Goal: Feedback & Contribution: Contribute content

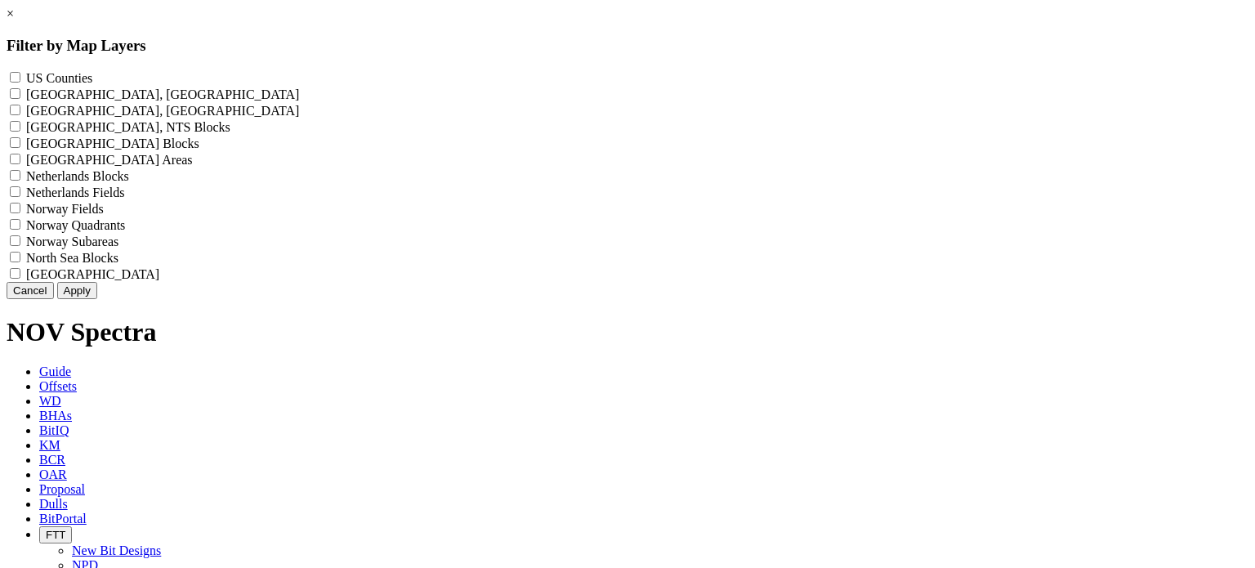
click at [92, 78] on label "US Counties - ()" at bounding box center [59, 78] width 66 height 14
click at [20, 78] on Counties "US Counties - ()" at bounding box center [15, 77] width 11 height 11
checkbox Counties "true"
click at [97, 299] on button "Apply" at bounding box center [77, 290] width 40 height 17
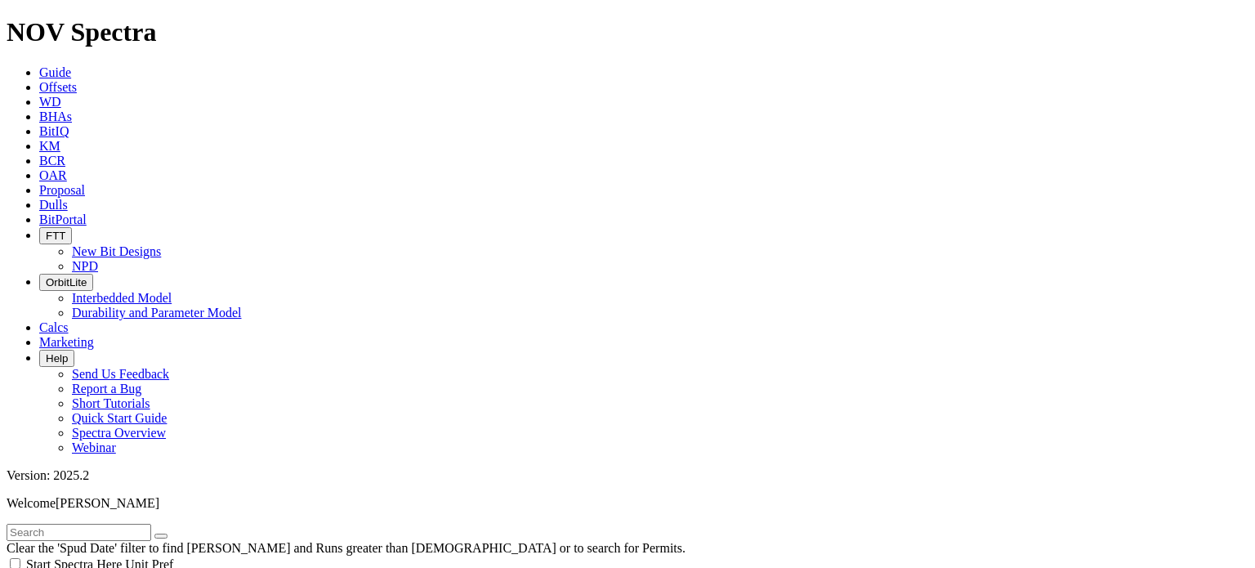
type input "[DATE]"
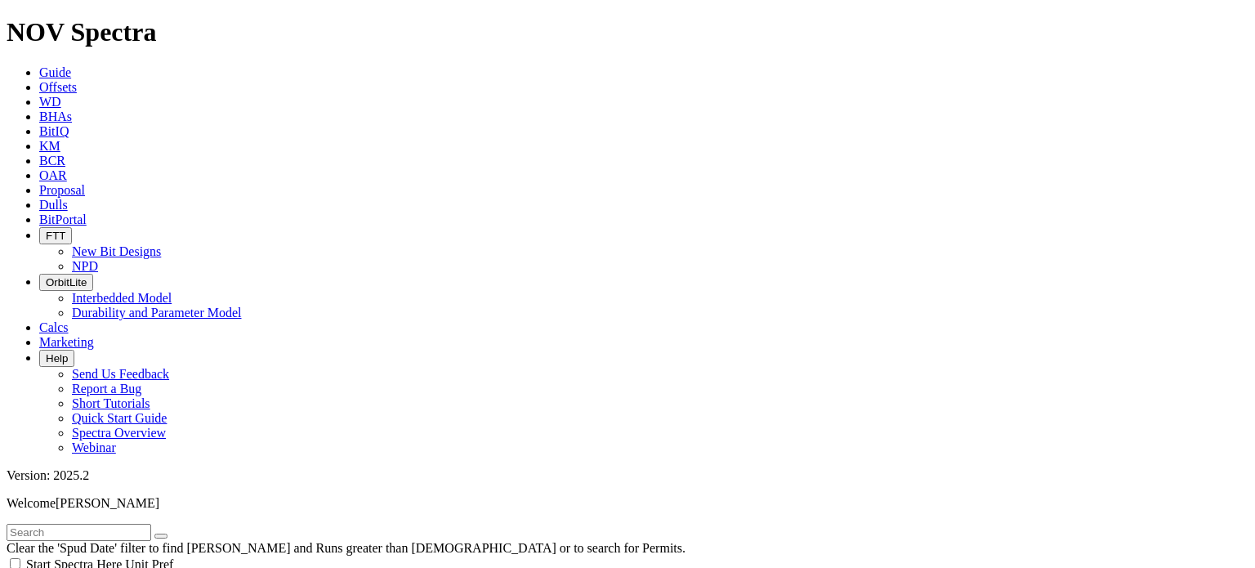
scroll to position [572, 0]
select select "12.25"
checkbox input "false"
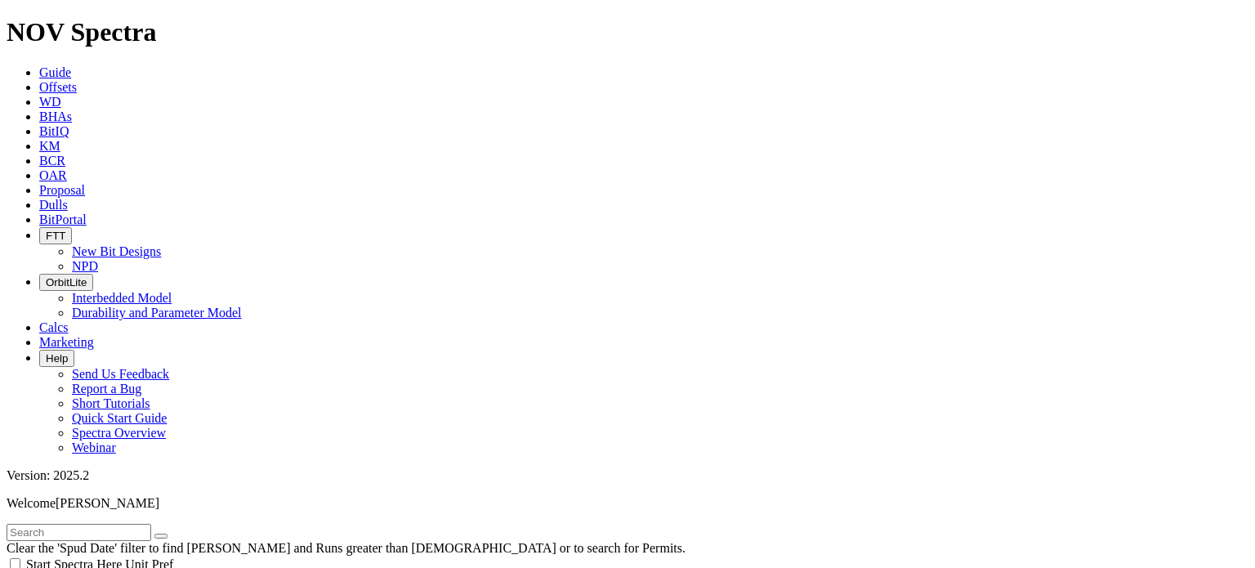
select select "? number:12.25 ?"
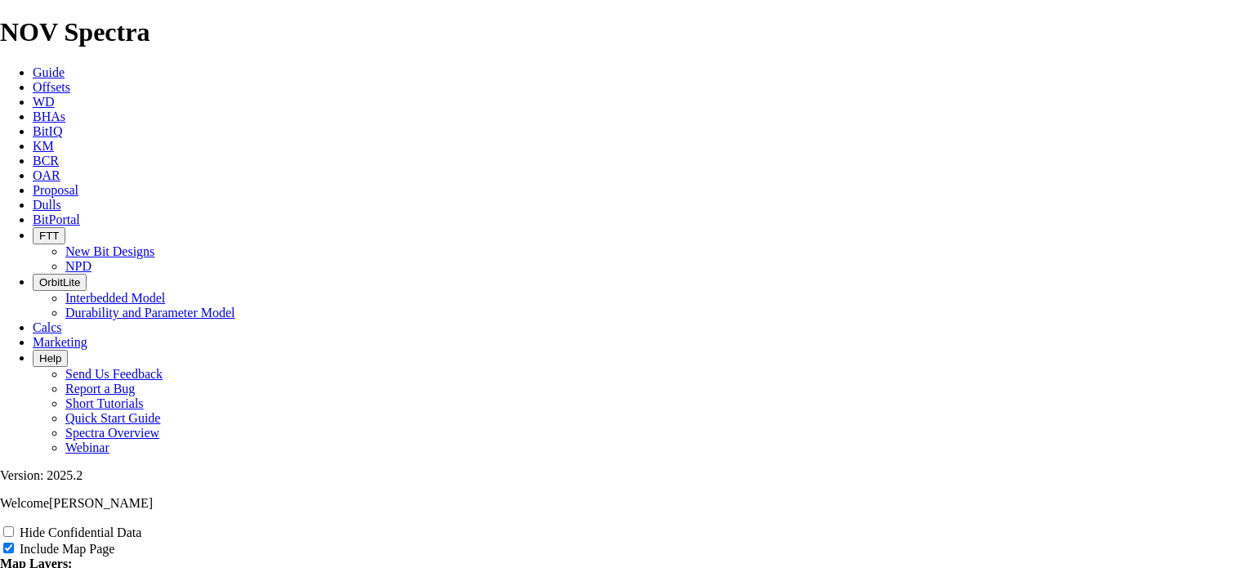
scroll to position [2206, 0]
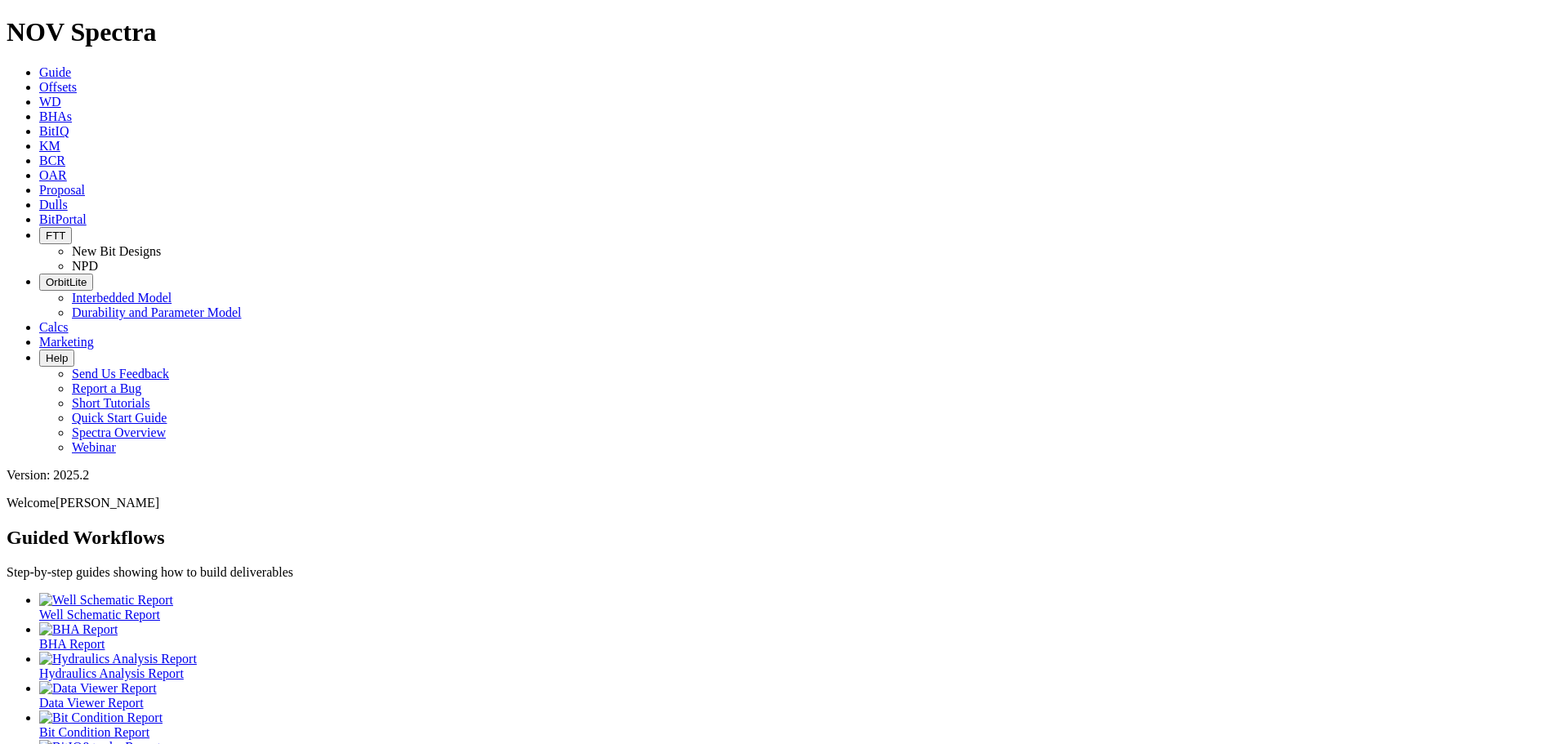
click at [77, 80] on span "Offsets" at bounding box center [58, 87] width 38 height 14
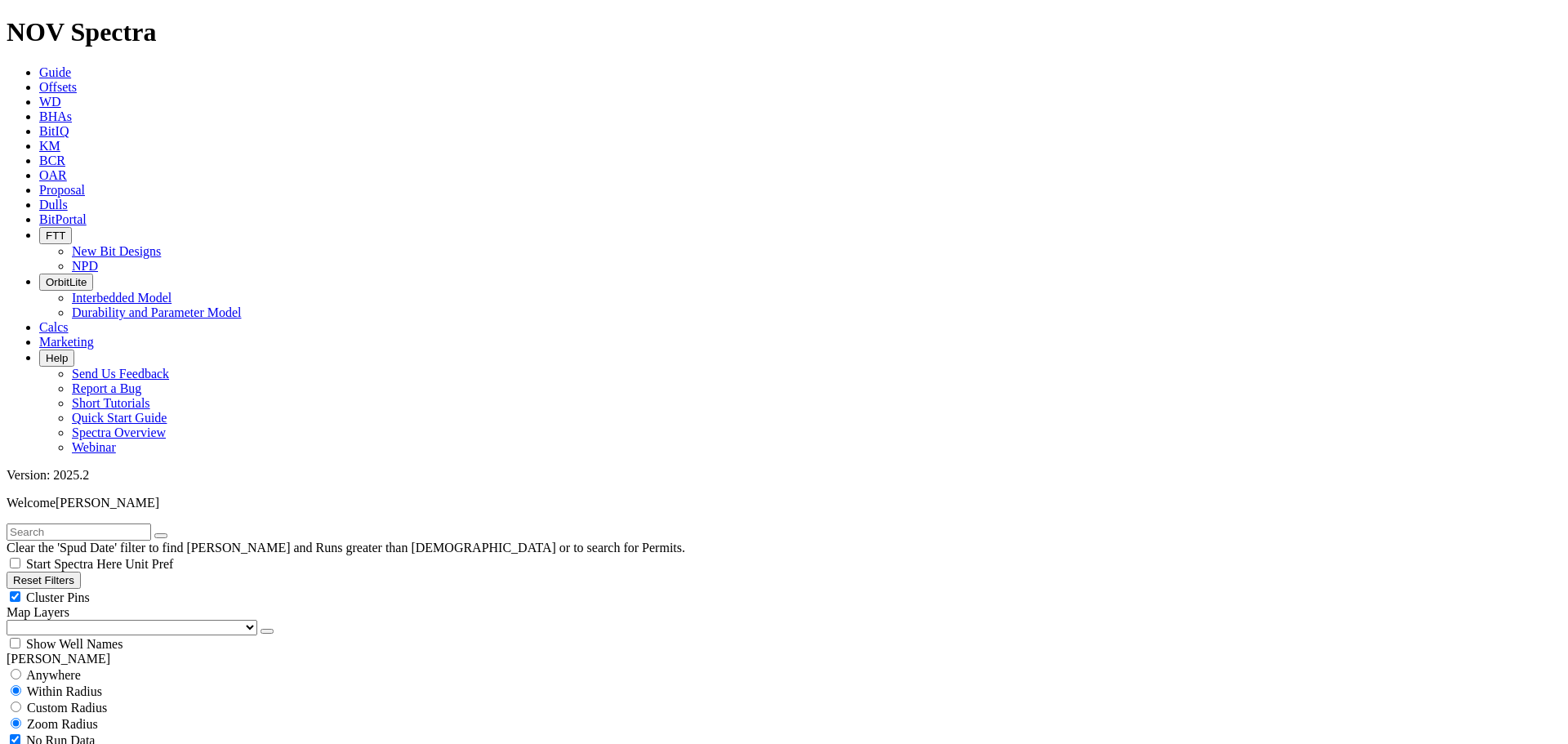
click at [98, 620] on select "US Counties [GEOGRAPHIC_DATA], [GEOGRAPHIC_DATA] [GEOGRAPHIC_DATA], [GEOGRAPHIC…" at bounding box center [132, 628] width 251 height 16
click at [12, 620] on select "US Counties [GEOGRAPHIC_DATA], [GEOGRAPHIC_DATA] [GEOGRAPHIC_DATA], [GEOGRAPHIC…" at bounding box center [132, 628] width 251 height 16
click at [1143, 524] on div "Clear the 'Spud Date' filter to find [PERSON_NAME] and Runs greater than [DEMOG…" at bounding box center [784, 548] width 1555 height 48
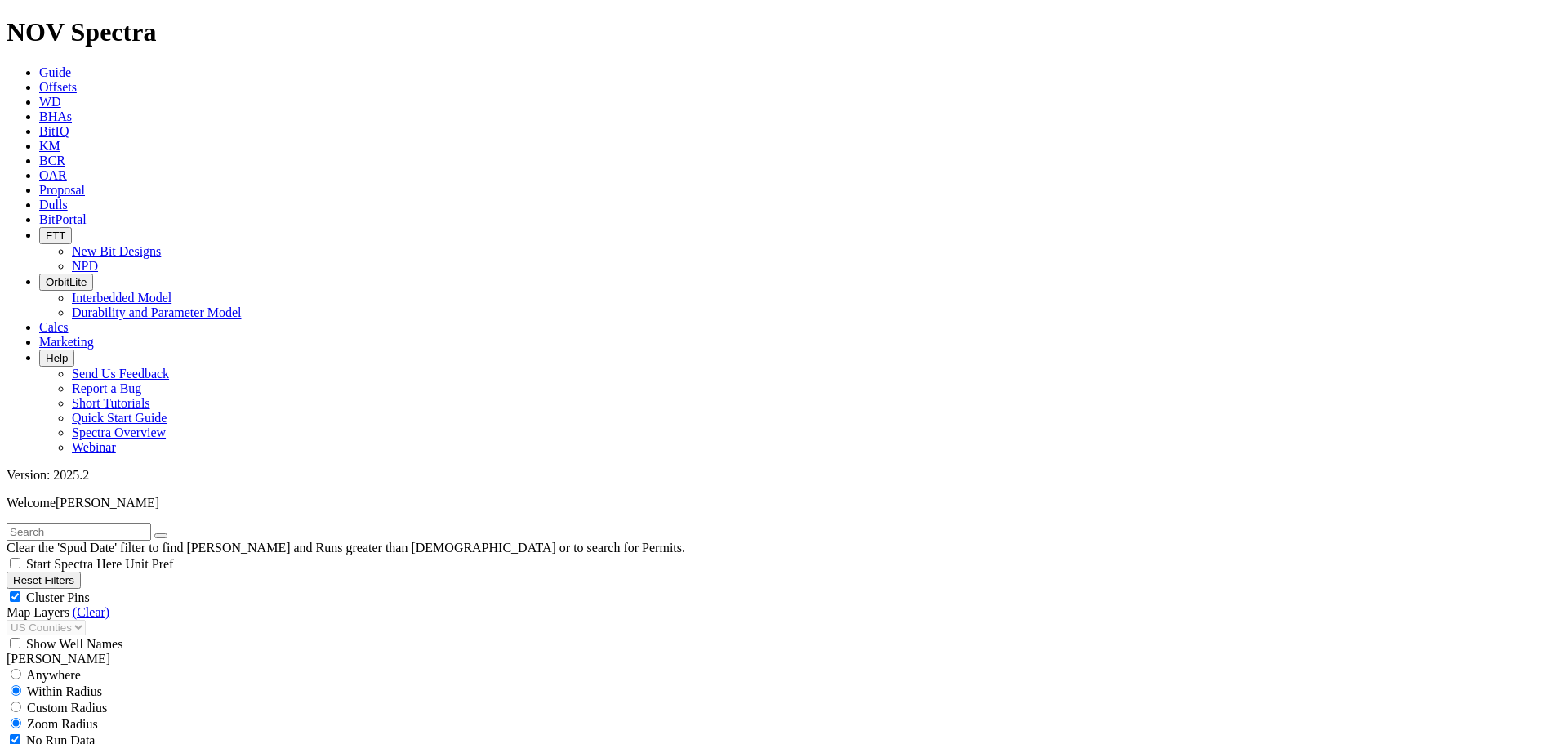
type input "[DATE]"
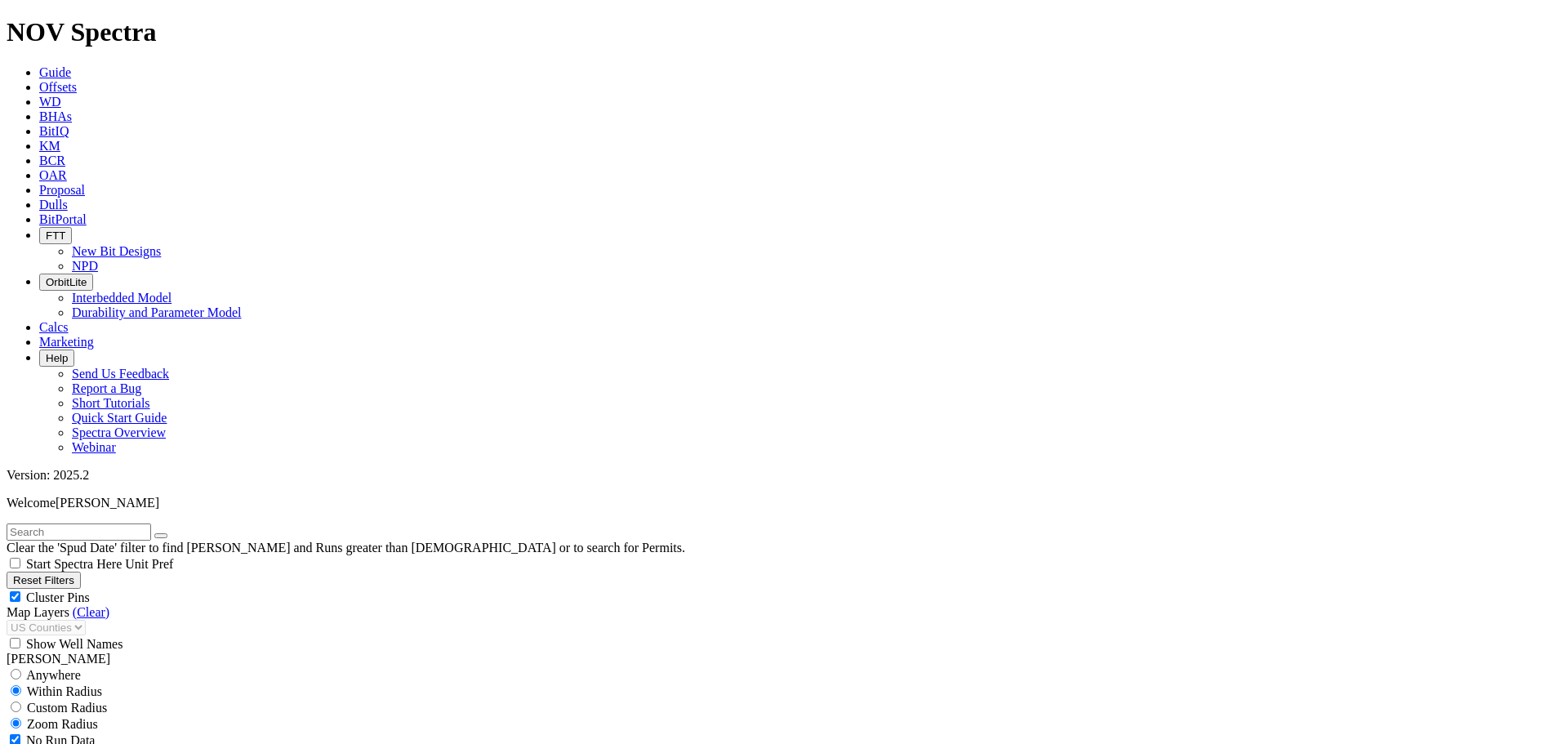
select select "12.25"
checkbox input "false"
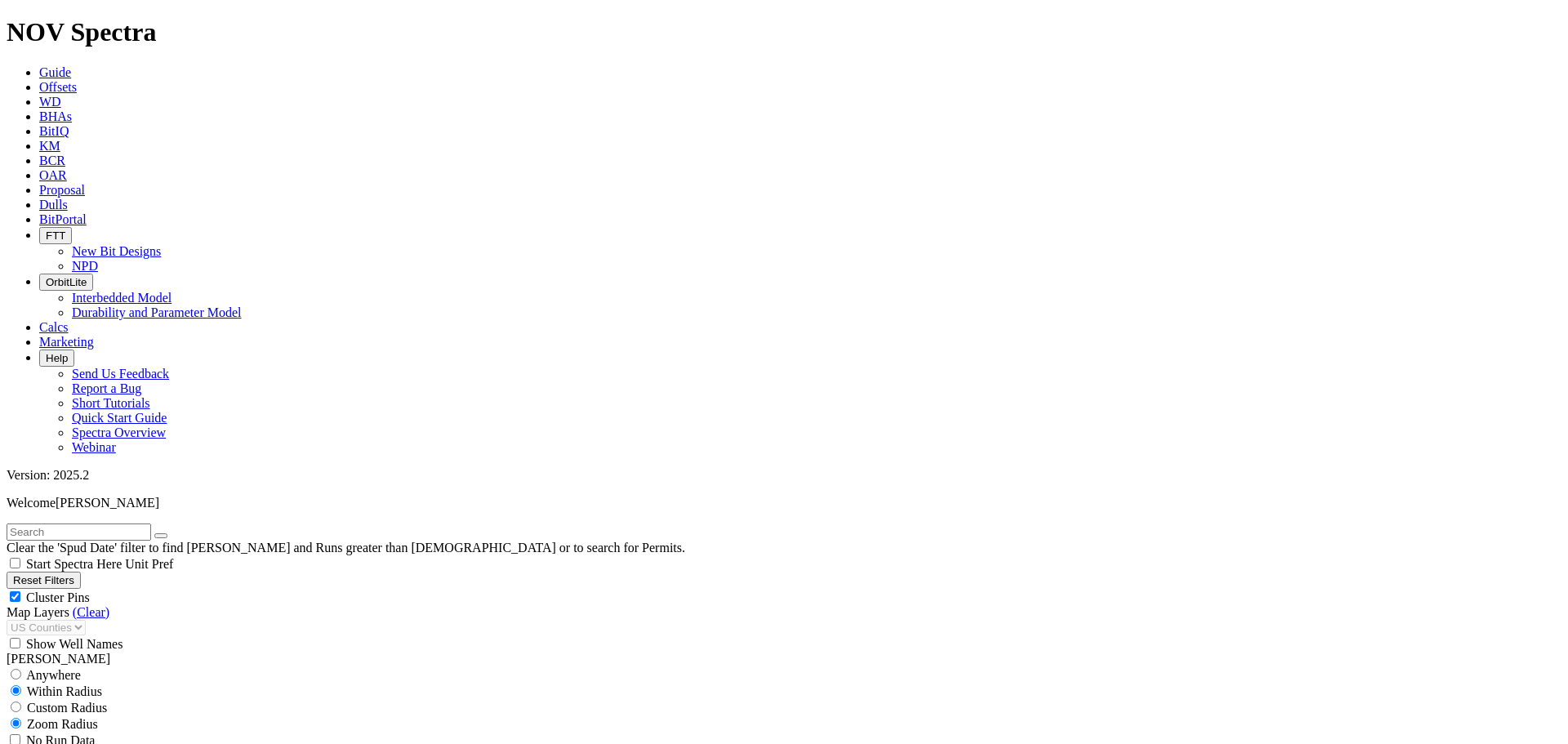
scroll to position [82, 0]
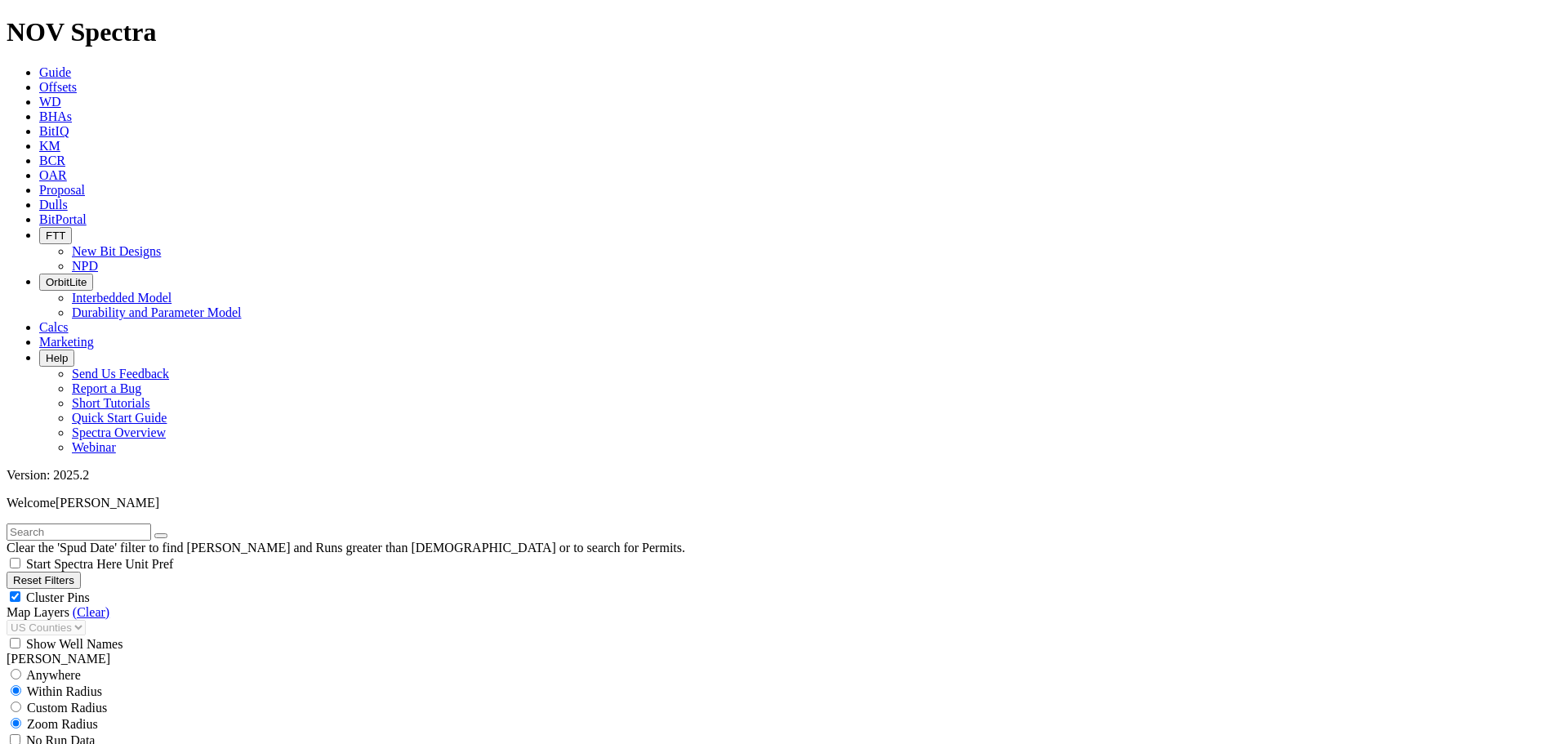
type input "[DATE]"
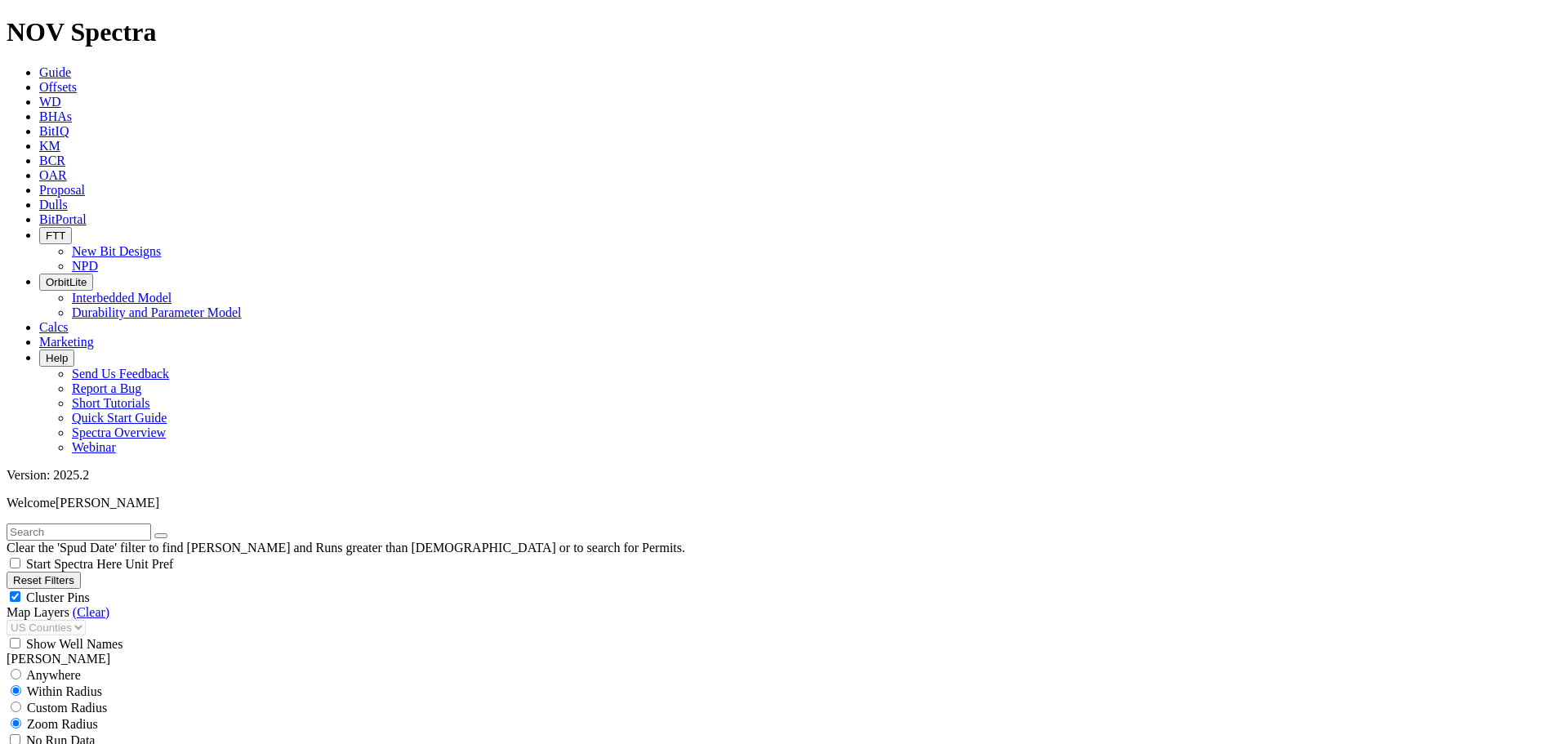
type input "[DATE]"
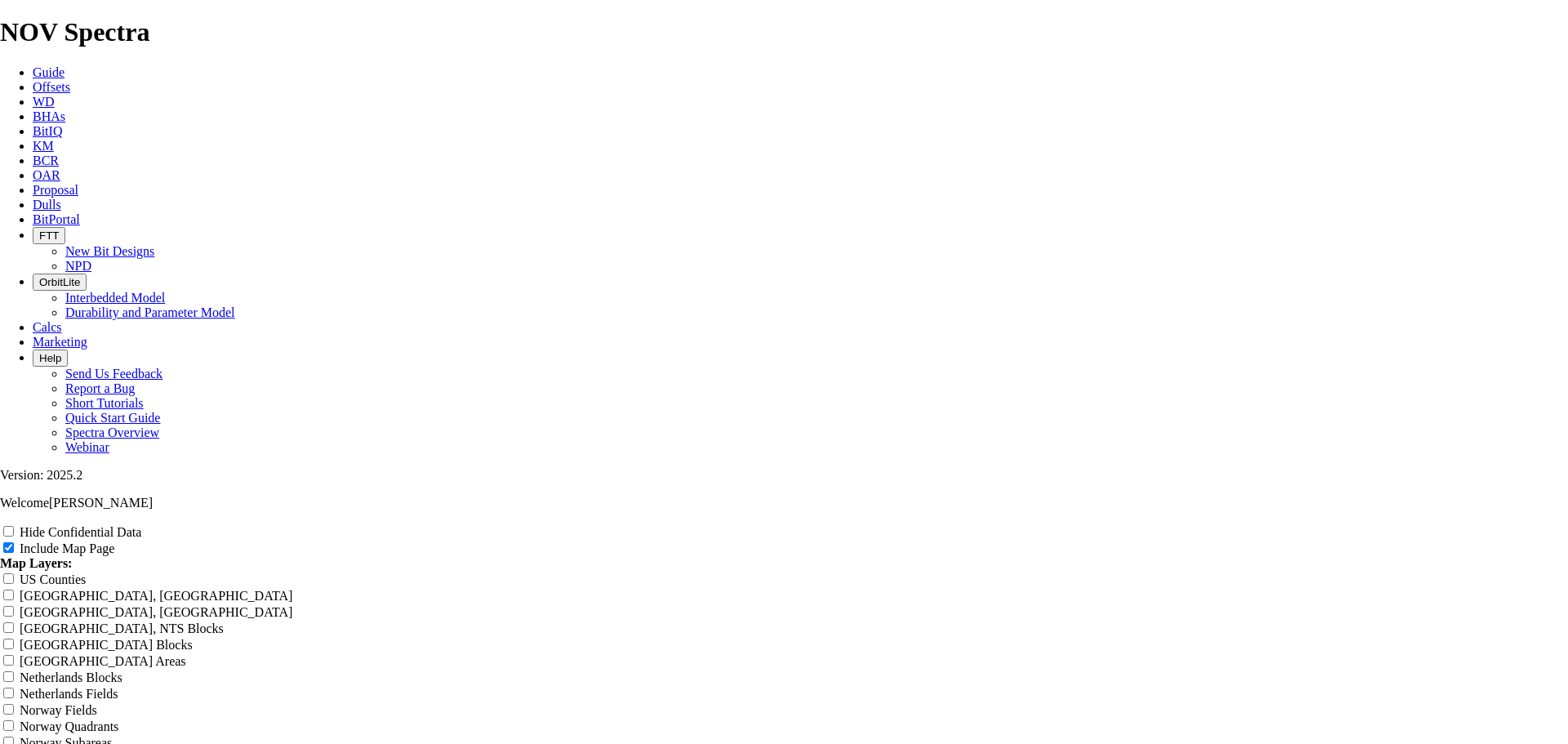
scroll to position [1307, 0]
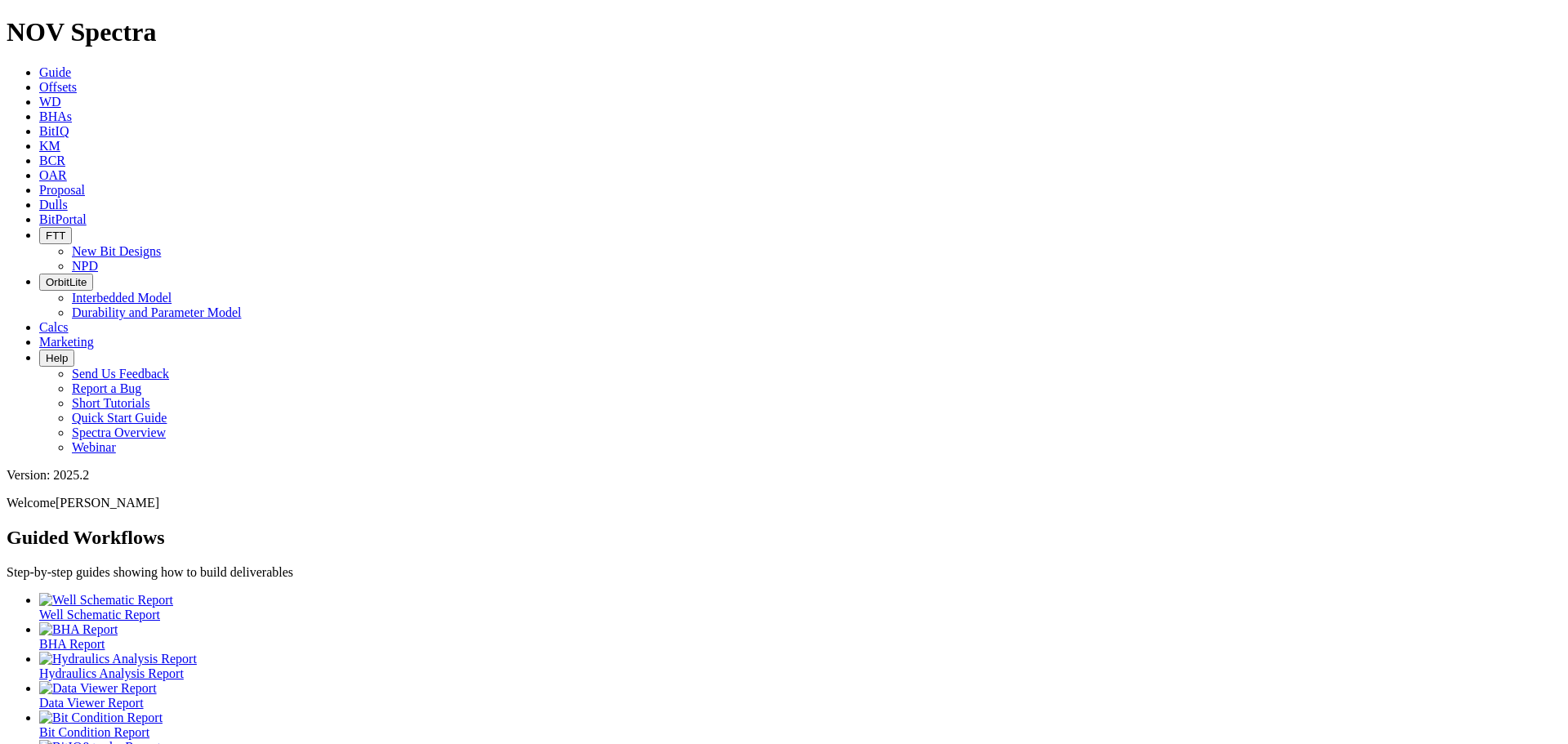
click at [60, 139] on span "KM" at bounding box center [49, 146] width 21 height 14
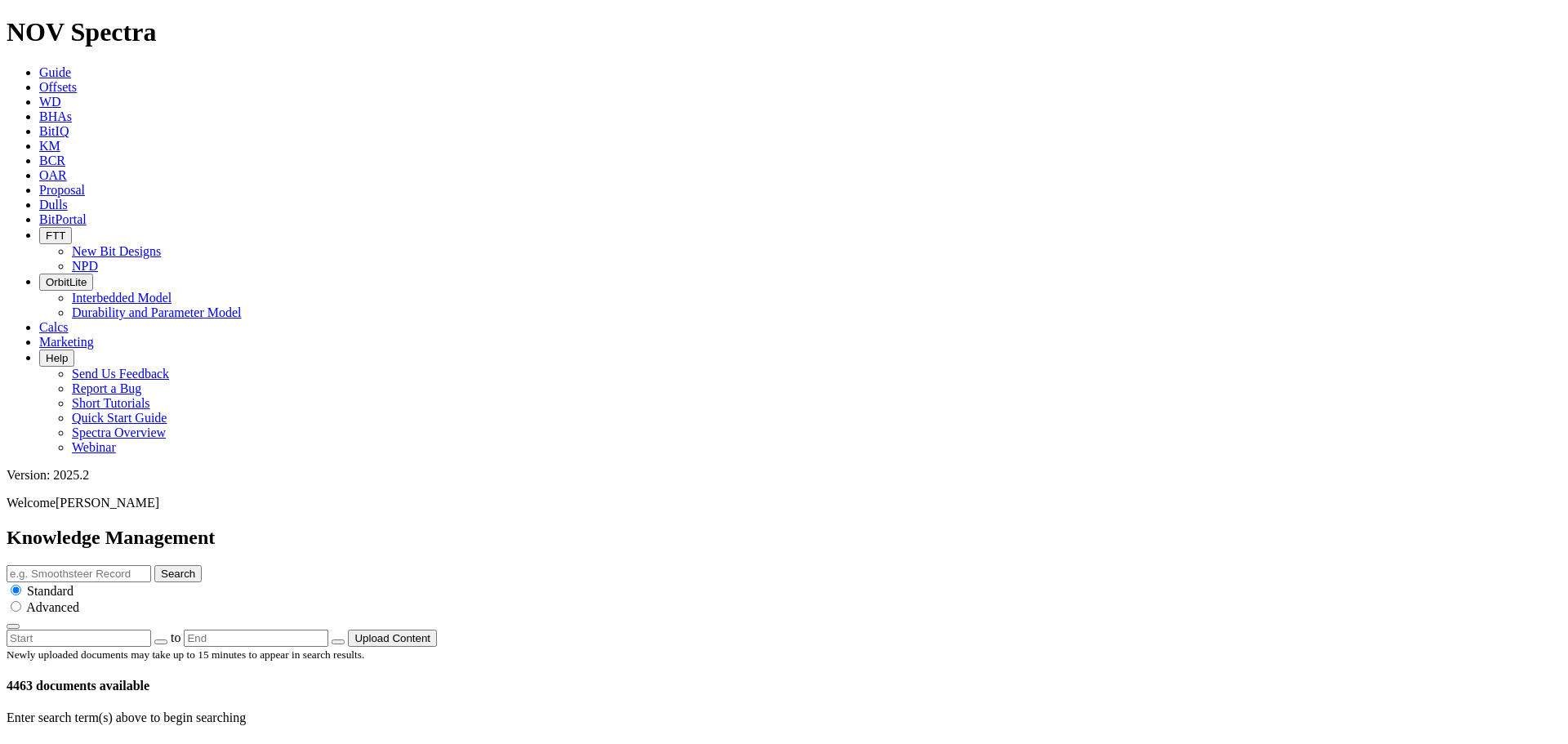
click at [39, 80] on icon at bounding box center [39, 87] width 0 height 14
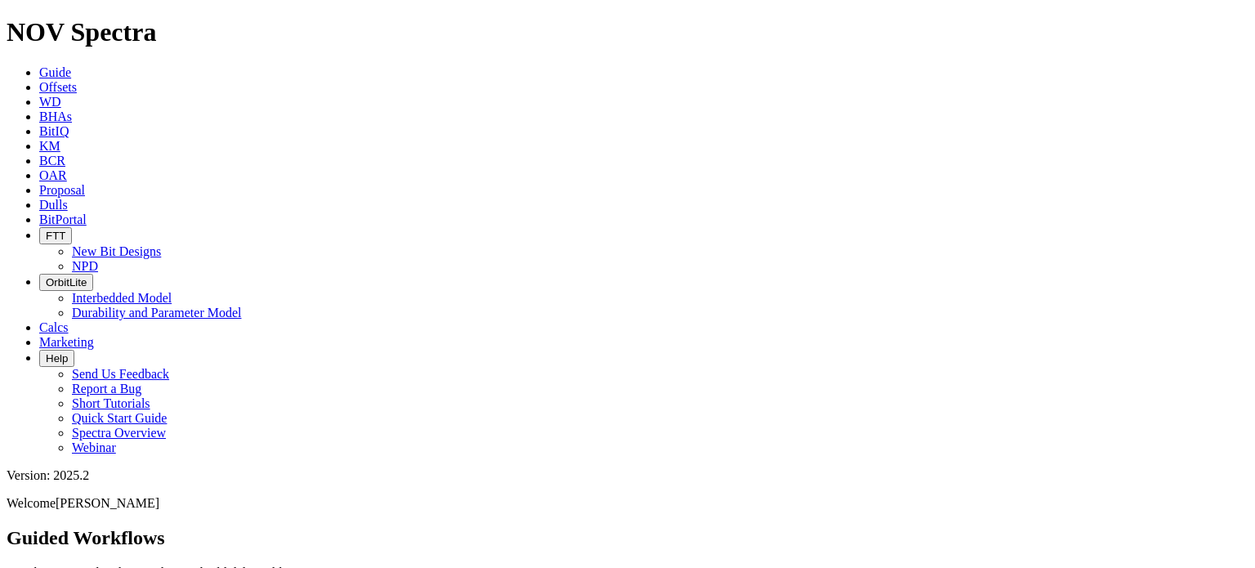
click at [39, 80] on icon at bounding box center [39, 87] width 0 height 14
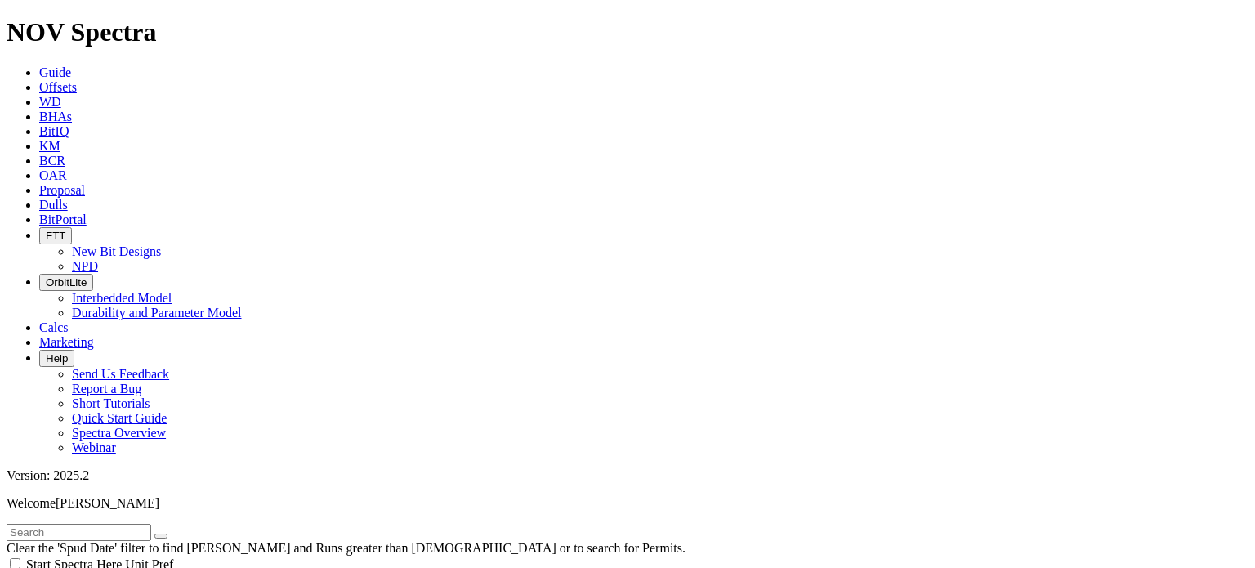
scroll to position [601, 0]
click at [91, 524] on input "text" at bounding box center [79, 532] width 145 height 17
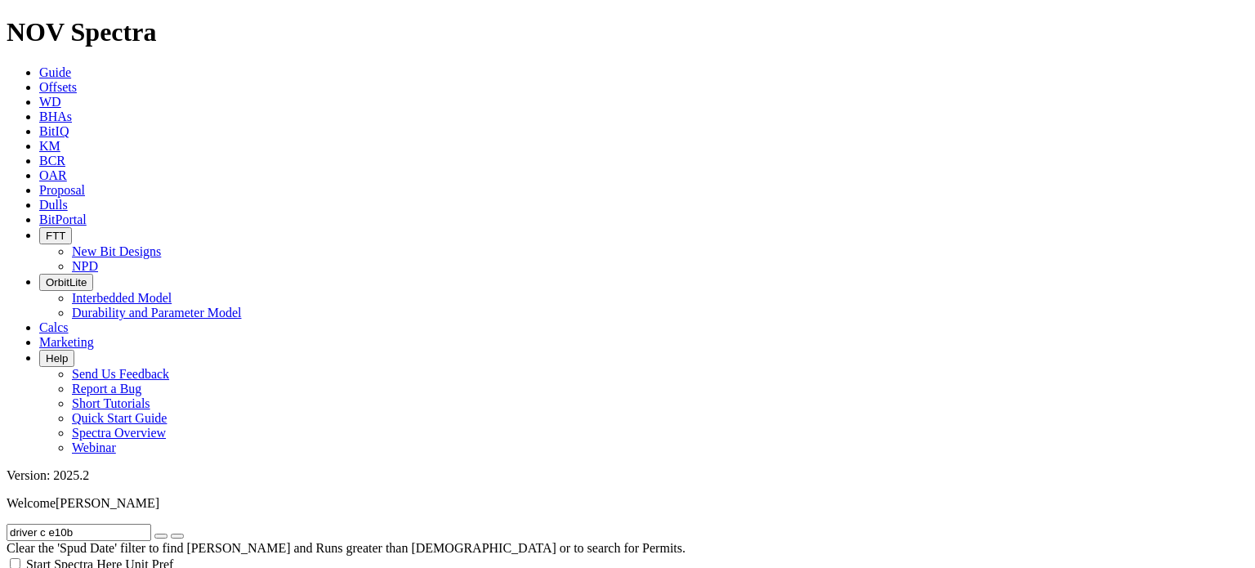
scroll to position [46, 0]
type input "driver c e10b"
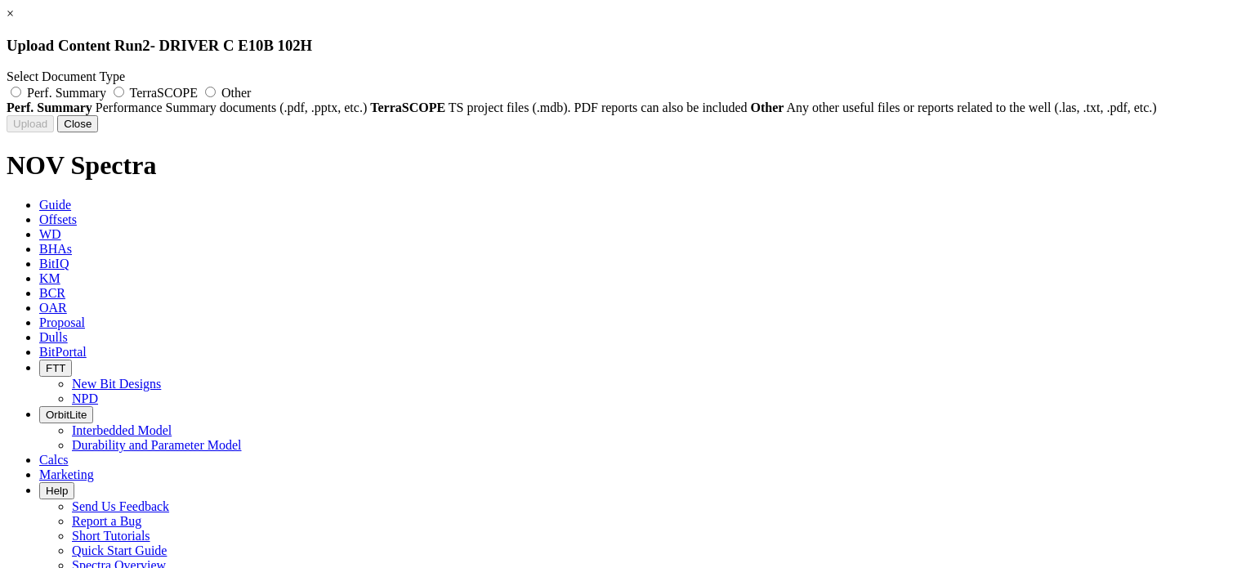
click at [109, 91] on label "Perf. Summary" at bounding box center [58, 93] width 103 height 14
click at [21, 91] on input "Perf. Summary" at bounding box center [16, 92] width 11 height 11
radio input "true"
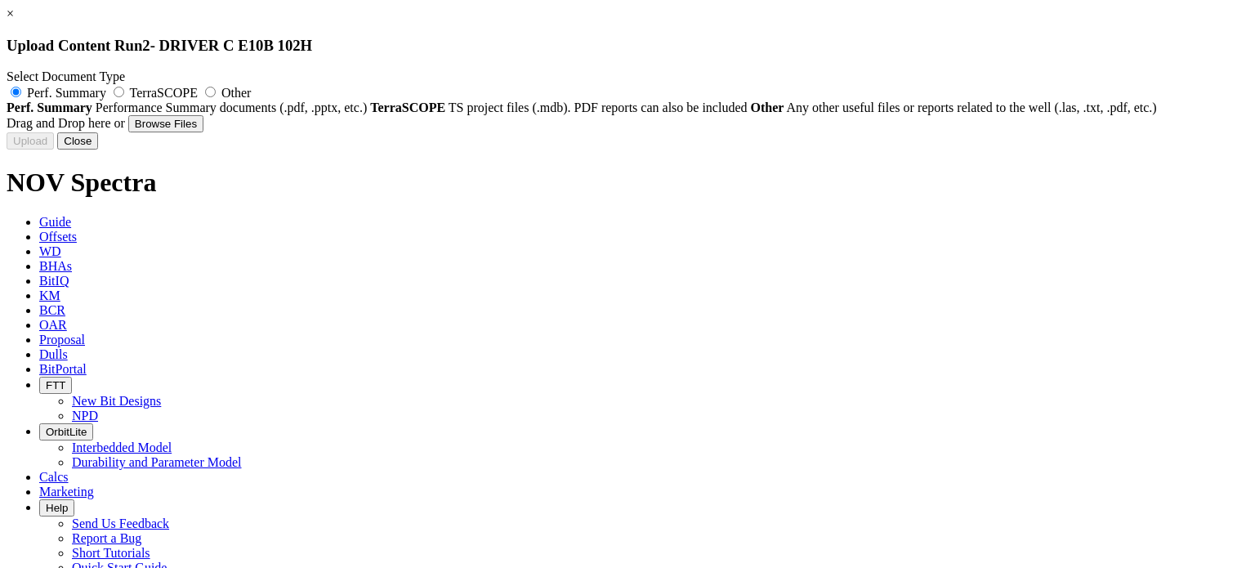
type input "Performance Summary - ReedHycalog - 12.25 TKF66-AQ1 - Intermediate Dominance - …"
type input "A318866"
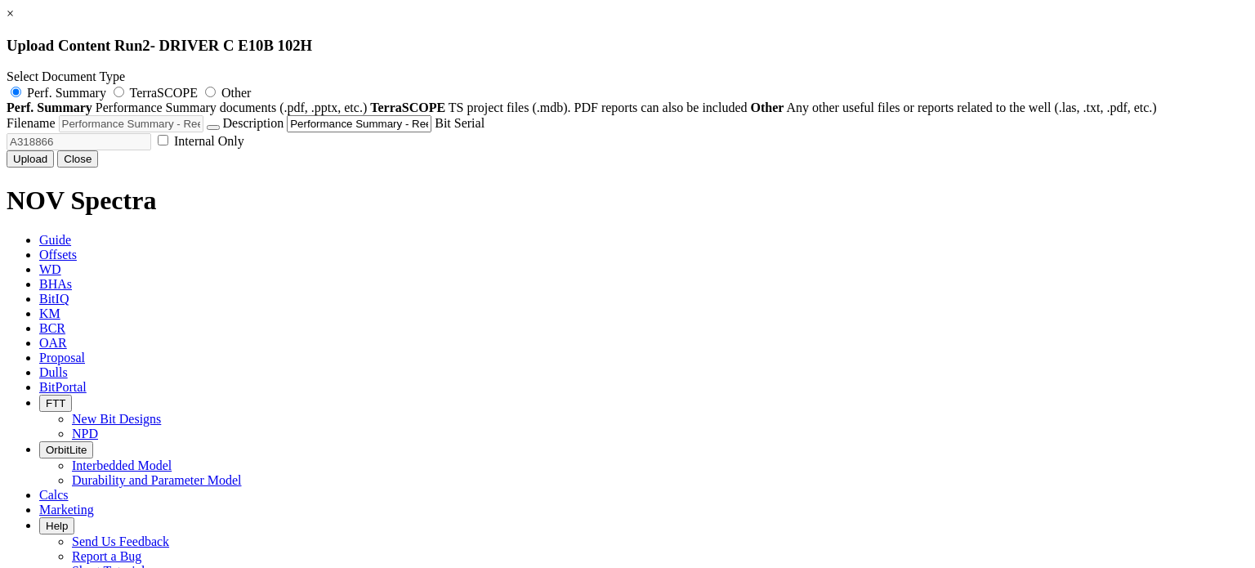
drag, startPoint x: 754, startPoint y: 321, endPoint x: 907, endPoint y: 337, distance: 153.6
click at [907, 150] on div "Drag and Drop here or Browse Files Filename Performance Summary - ReedHycalog -…" at bounding box center [628, 132] width 1242 height 35
drag, startPoint x: 787, startPoint y: 296, endPoint x: 889, endPoint y: 300, distance: 101.4
click at [889, 150] on div "Drag and Drop here or Browse Files Filename Performance Summary - ReedHycalog -…" at bounding box center [628, 132] width 1242 height 35
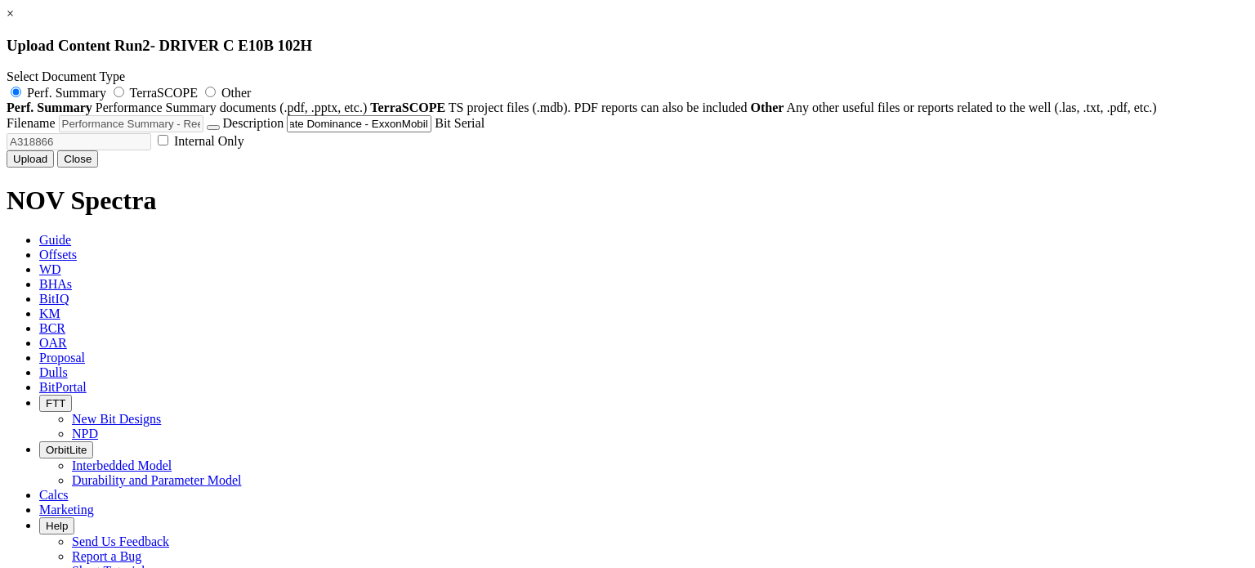
click at [895, 150] on div "Drag and Drop here or Browse Files Filename Performance Summary - ReedHycalog -…" at bounding box center [628, 132] width 1242 height 35
click at [54, 167] on button "Upload" at bounding box center [30, 158] width 47 height 17
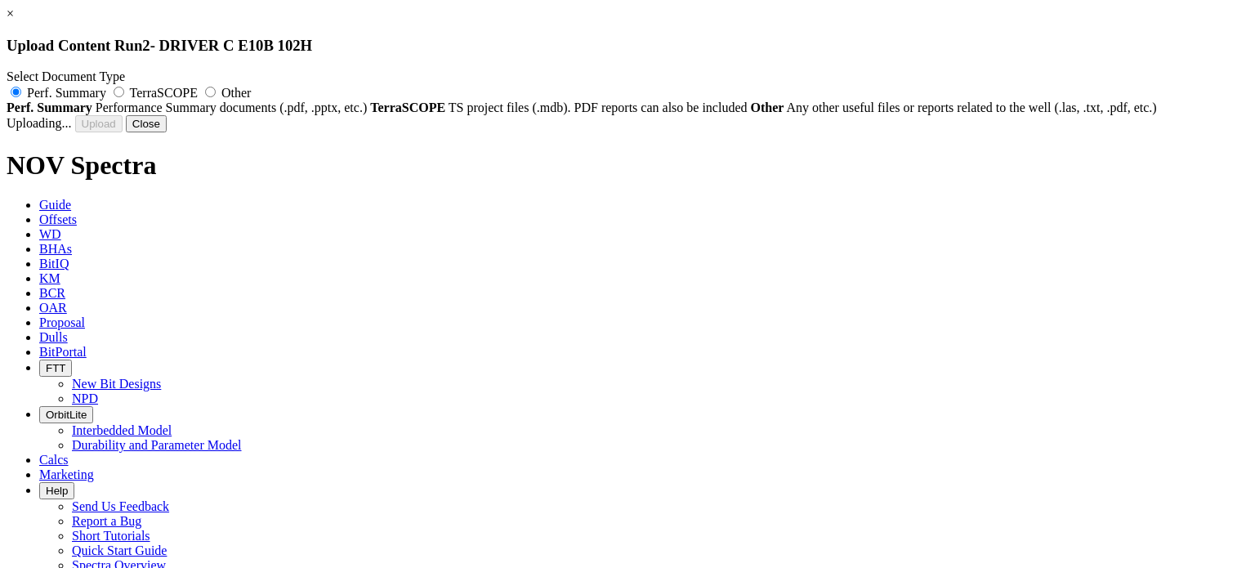
radio input "false"
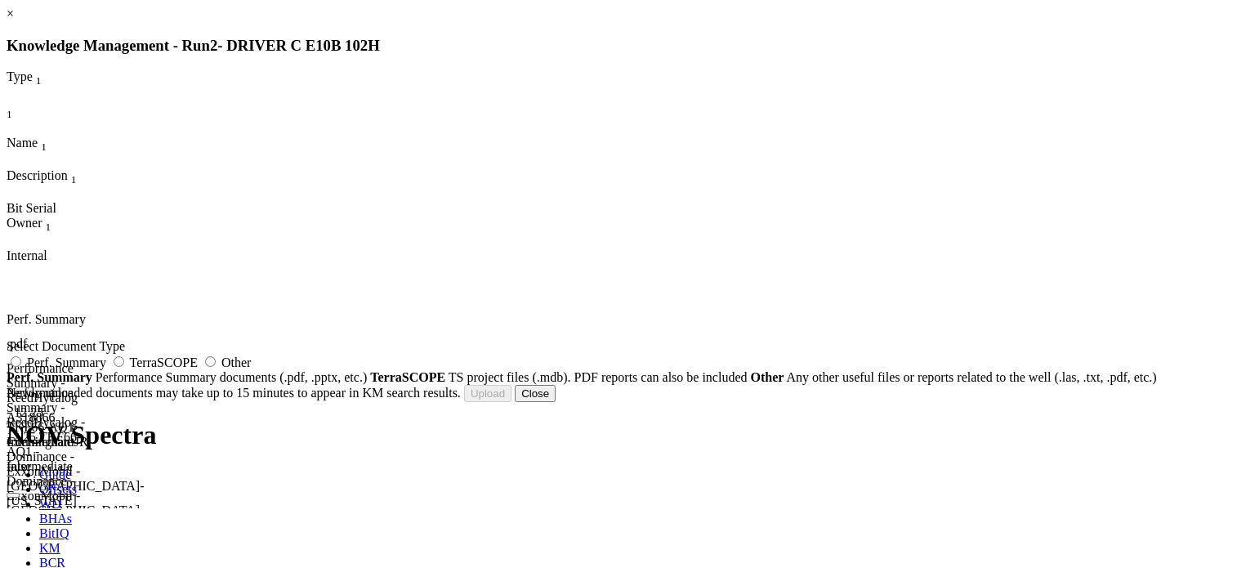
click at [555, 402] on button "Close" at bounding box center [535, 393] width 41 height 17
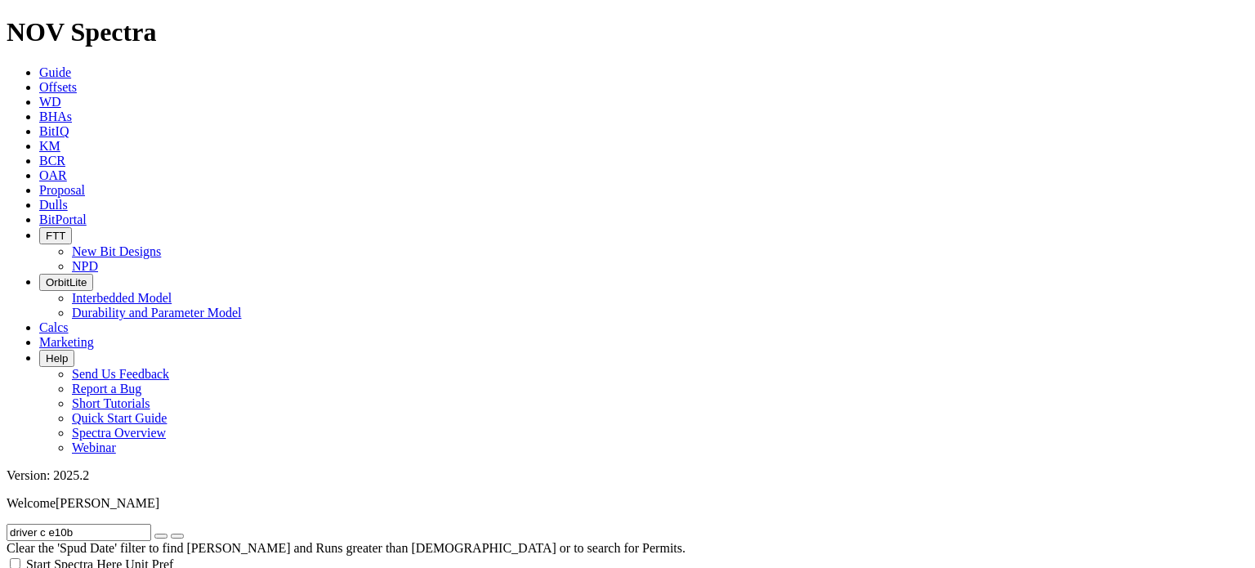
drag, startPoint x: 627, startPoint y: 71, endPoint x: 625, endPoint y: -84, distance: 155.2
